Goal: Information Seeking & Learning: Learn about a topic

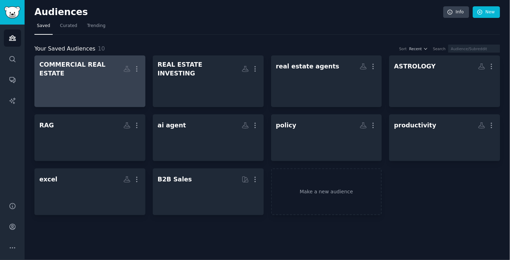
click at [98, 70] on h2 "COMMERCIAL REAL ESTATE More" at bounding box center [89, 68] width 101 height 17
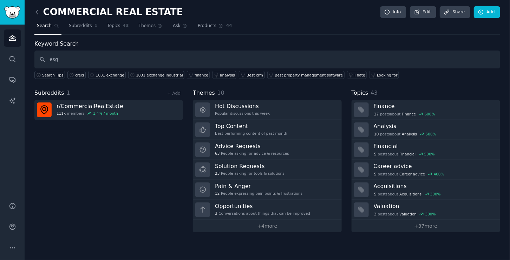
type input "esg"
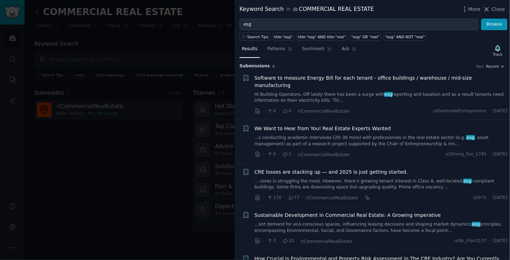
click at [321, 92] on link "Hi Building Operators, Off lately there has been a surge with esg reporting and…" at bounding box center [380, 98] width 253 height 12
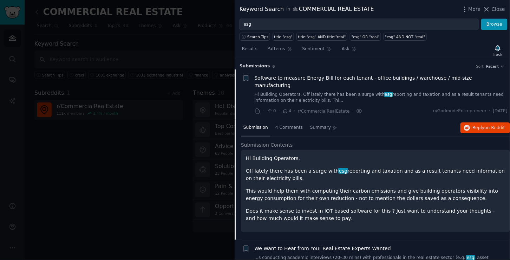
scroll to position [11, 0]
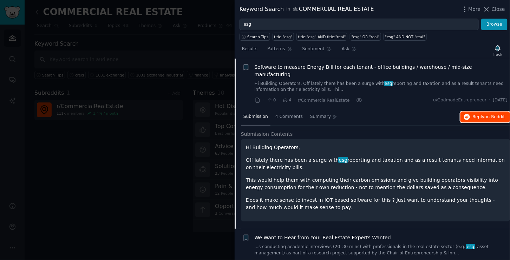
click at [465, 114] on icon "button" at bounding box center [467, 117] width 6 height 6
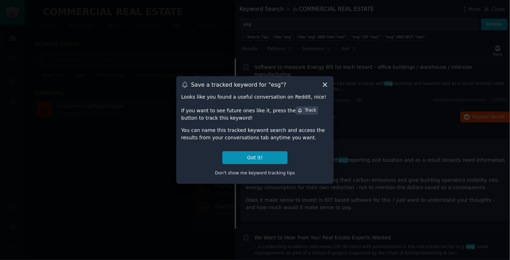
click at [323, 85] on icon at bounding box center [324, 84] width 7 height 7
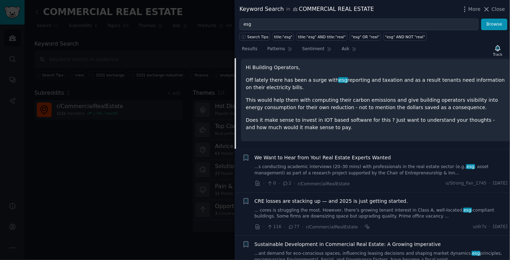
scroll to position [91, 0]
click at [412, 164] on link "...s conducting academic interviews (20–30 mins) with professionals in the real…" at bounding box center [380, 170] width 253 height 12
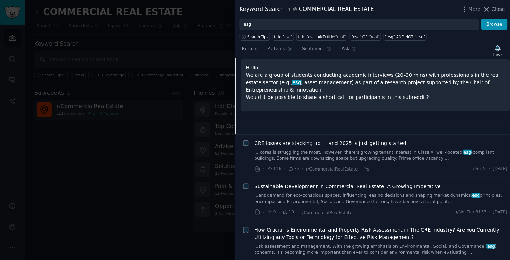
scroll to position [134, 0]
click at [350, 149] on link "... cores is struggling the most. However, there’s growing tenant interest in C…" at bounding box center [380, 155] width 253 height 12
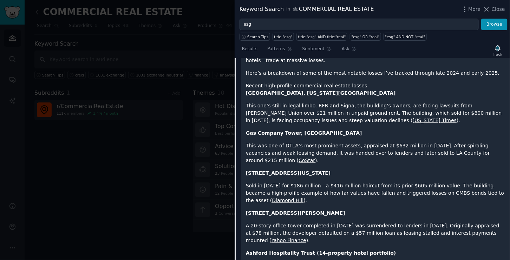
scroll to position [238, 0]
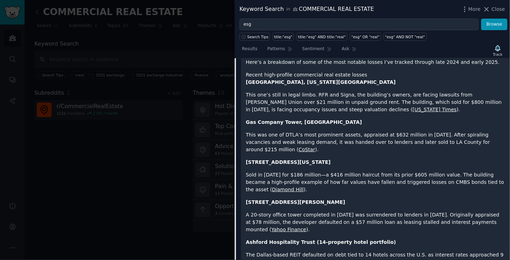
click at [187, 140] on div at bounding box center [255, 130] width 510 height 260
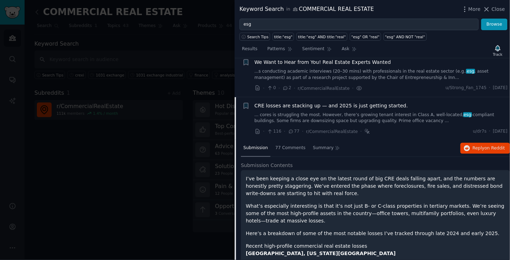
scroll to position [60, 0]
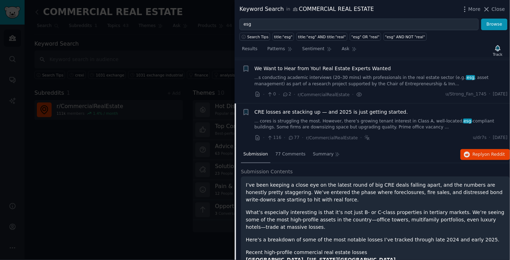
click at [283, 118] on link "... cores is struggling the most. However, there’s growing tenant interest in C…" at bounding box center [380, 124] width 253 height 12
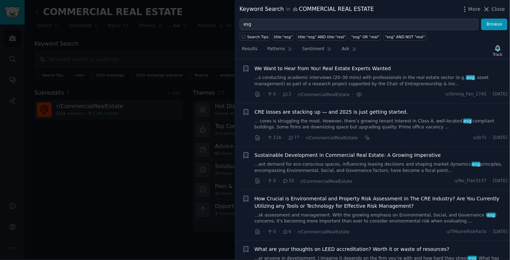
scroll to position [75, 0]
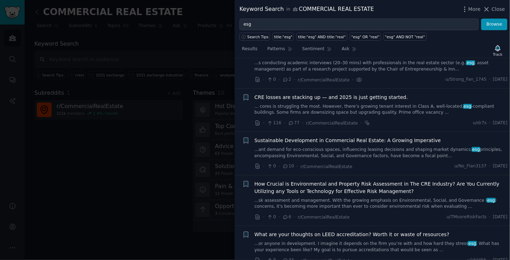
click at [346, 147] on link "...ant demand for eco-conscious spaces, influencing leasing decisions and shapi…" at bounding box center [380, 153] width 253 height 12
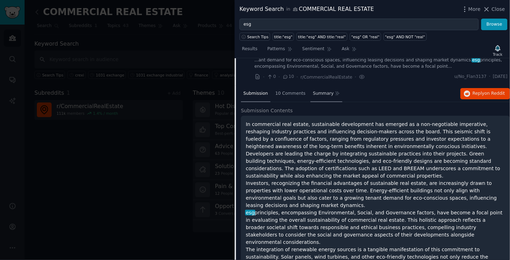
scroll to position [160, 0]
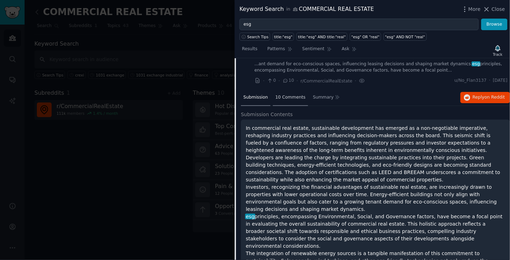
click at [292, 94] on span "10 Comments" at bounding box center [290, 97] width 30 height 6
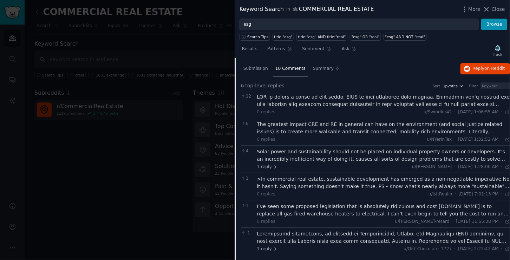
scroll to position [201, 0]
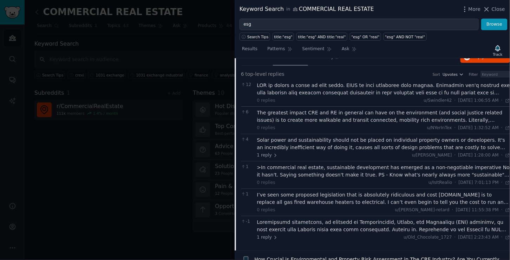
click at [348, 166] on div ">In commercial real estate, sustainable development has emerged as a non-negoti…" at bounding box center [383, 171] width 253 height 15
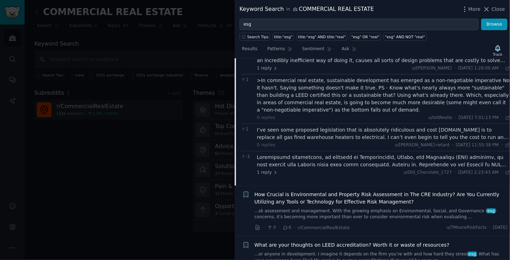
scroll to position [298, 0]
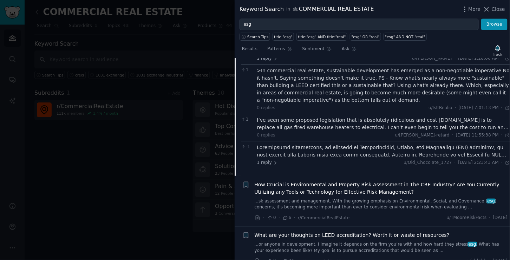
click at [360, 147] on div at bounding box center [383, 151] width 253 height 15
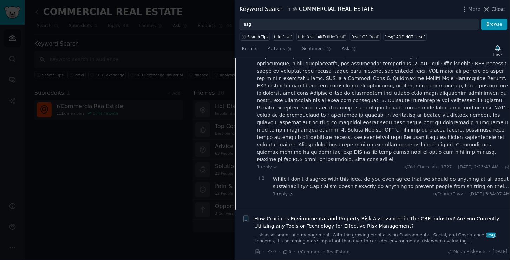
scroll to position [437, 0]
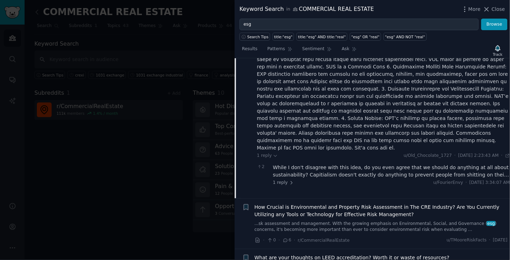
click at [371, 221] on link "...sk assessment and management. With the growing emphasis on Environmental, So…" at bounding box center [380, 227] width 253 height 12
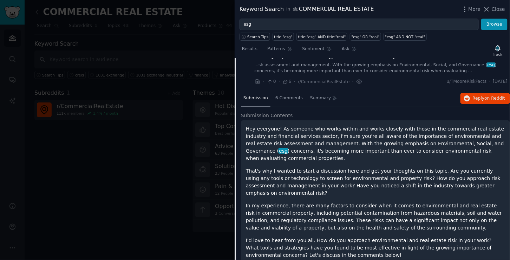
scroll to position [184, 0]
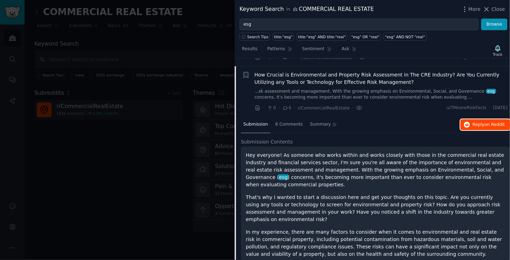
click at [469, 122] on icon "button" at bounding box center [467, 125] width 6 height 6
click at [317, 88] on link "...sk assessment and management. With the growing emphasis on Environmental, So…" at bounding box center [380, 94] width 253 height 12
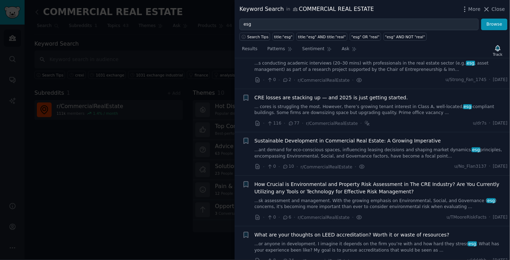
scroll to position [75, 0]
click at [378, 241] on link "...or anyone in development. I imagine it depends on the firm you’re with and h…" at bounding box center [380, 247] width 253 height 12
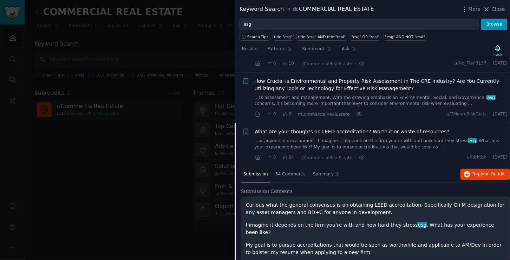
scroll to position [180, 0]
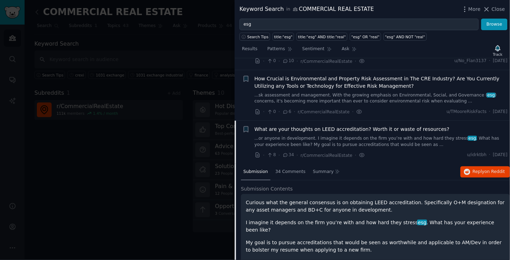
click at [134, 165] on div at bounding box center [255, 130] width 510 height 260
